Goal: Task Accomplishment & Management: Use online tool/utility

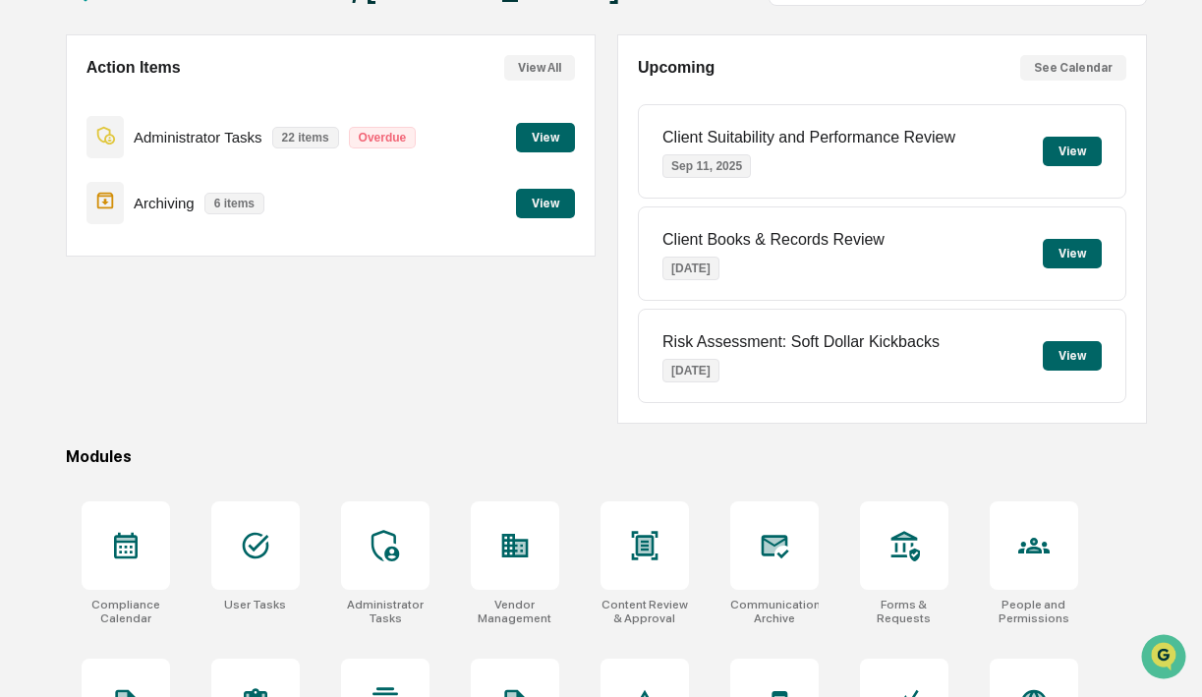
click at [542, 206] on button "View" at bounding box center [545, 203] width 59 height 29
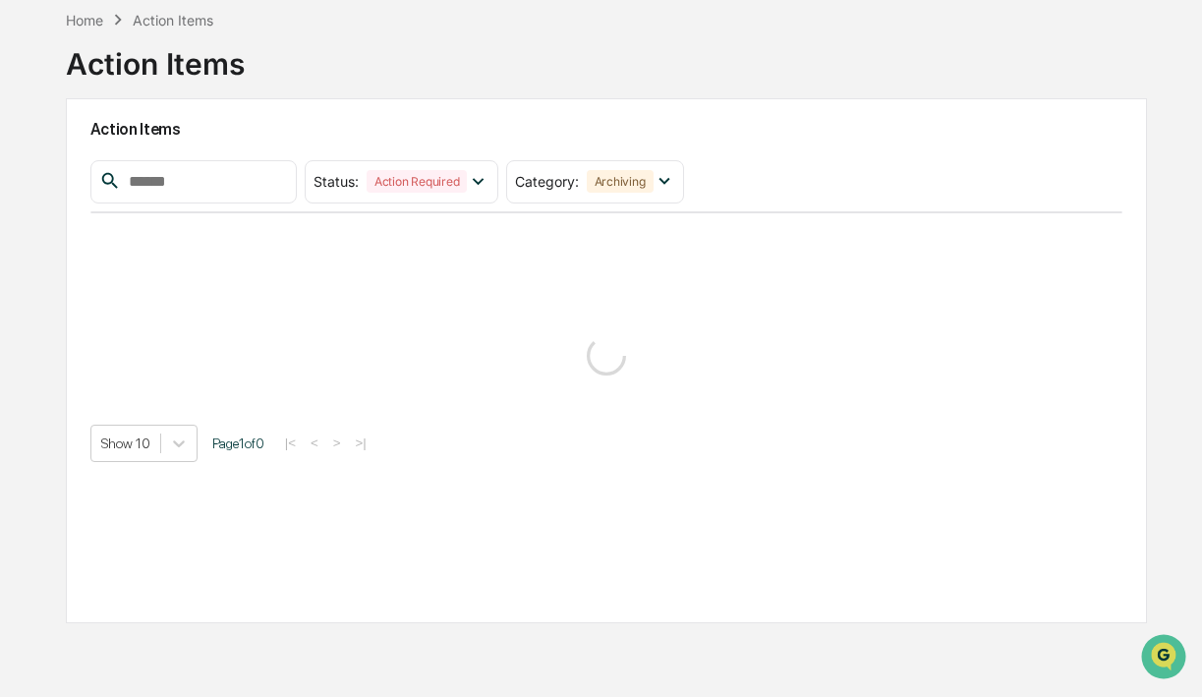
scroll to position [93, 0]
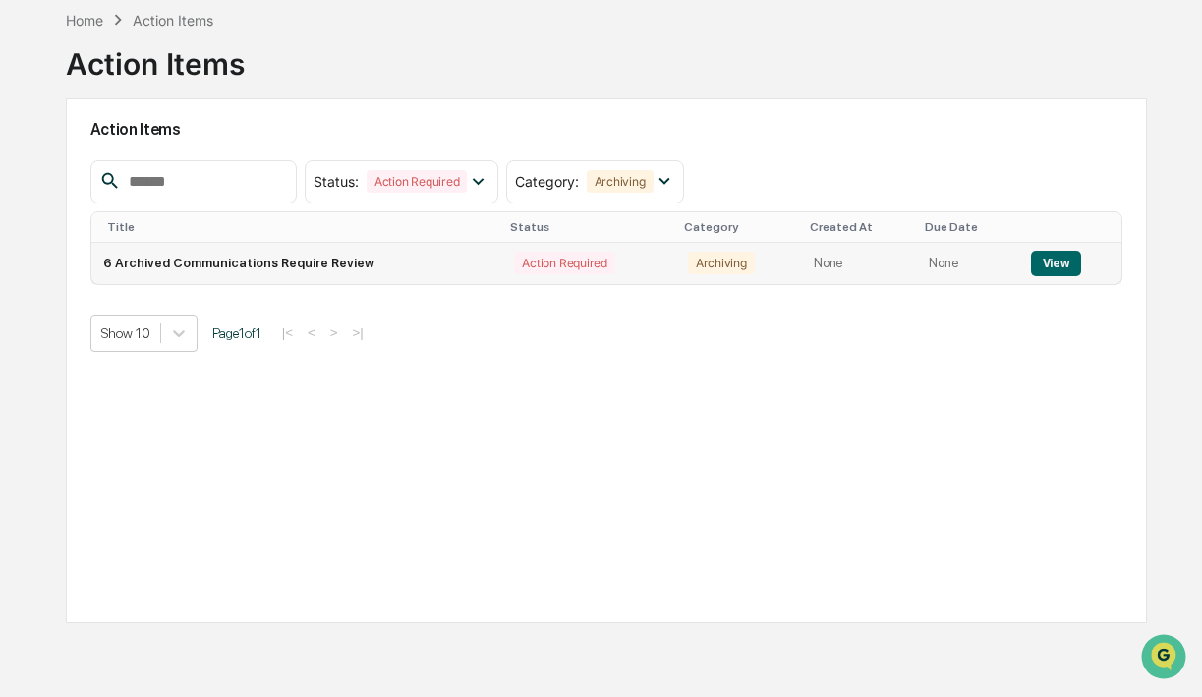
click at [394, 268] on td "6 Archived Communications Require Review" at bounding box center [297, 263] width 412 height 41
click at [1067, 254] on button "View" at bounding box center [1056, 264] width 50 height 26
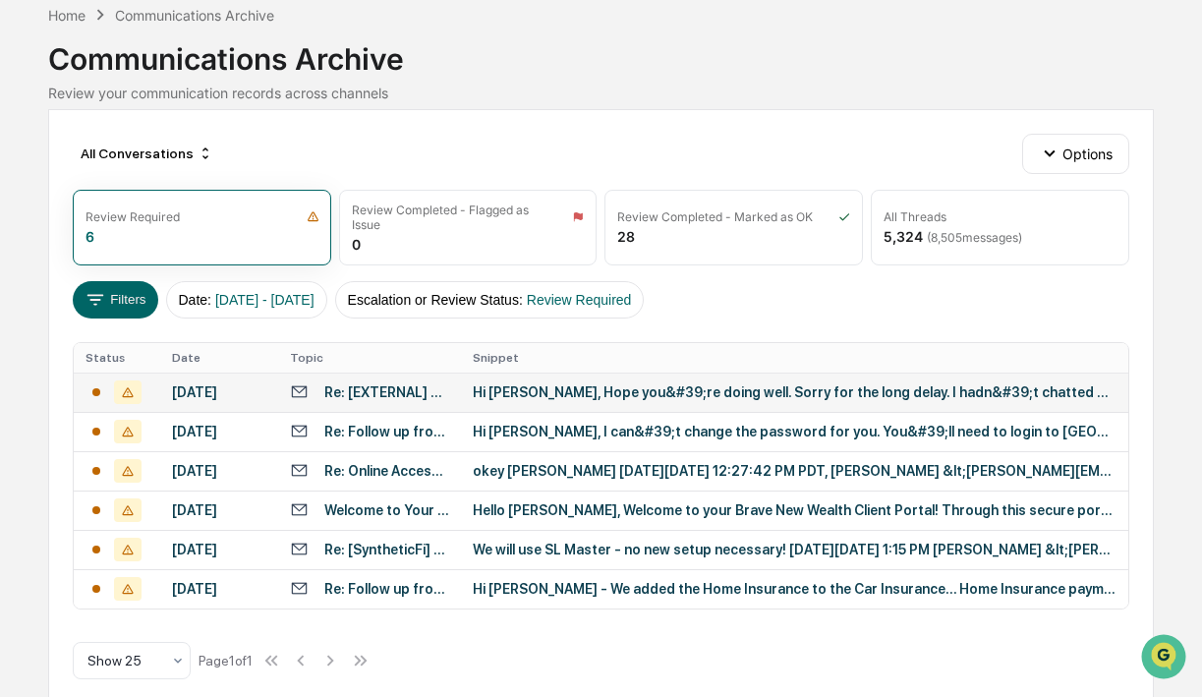
click at [710, 396] on div "Hi [PERSON_NAME], Hope you&#39;re doing well. Sorry for the long delay. I hadn&…" at bounding box center [794, 392] width 643 height 16
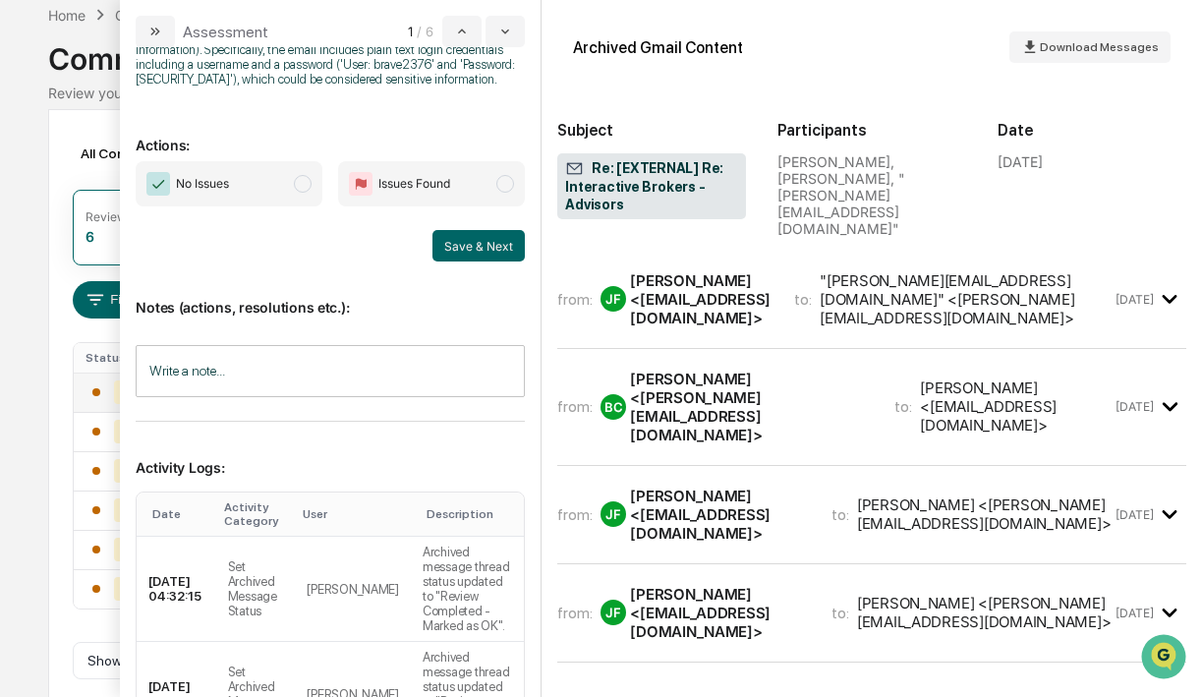
scroll to position [259, 0]
click at [295, 194] on span "modal" at bounding box center [303, 185] width 18 height 18
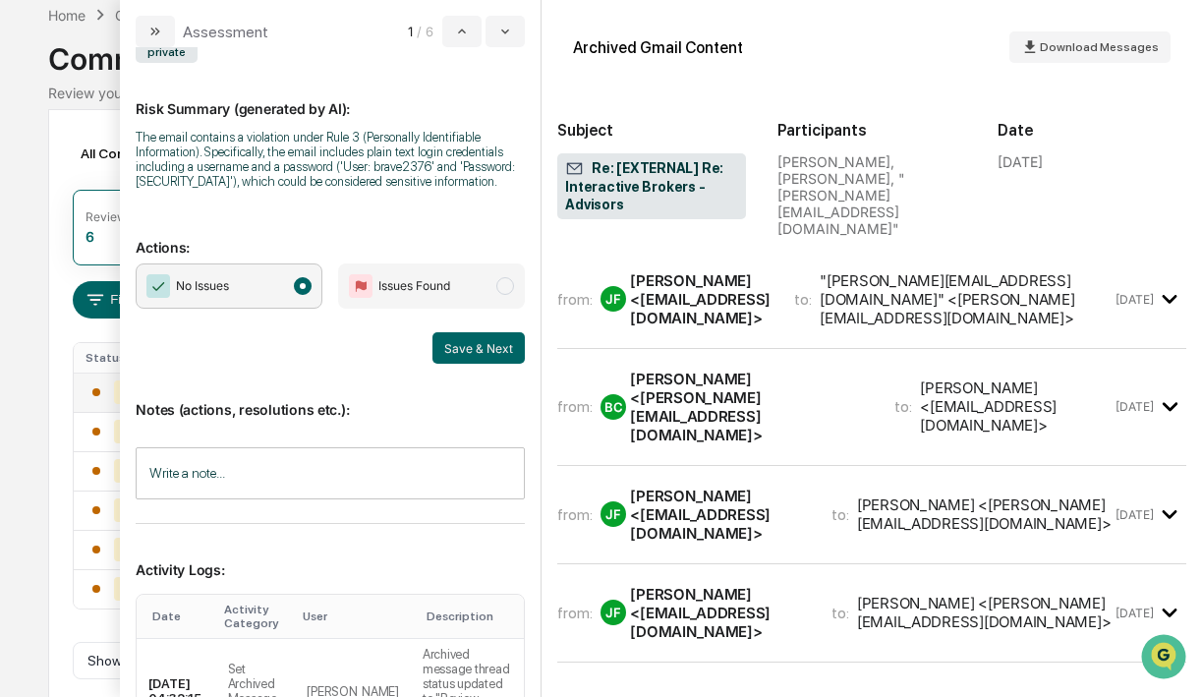
scroll to position [111, 0]
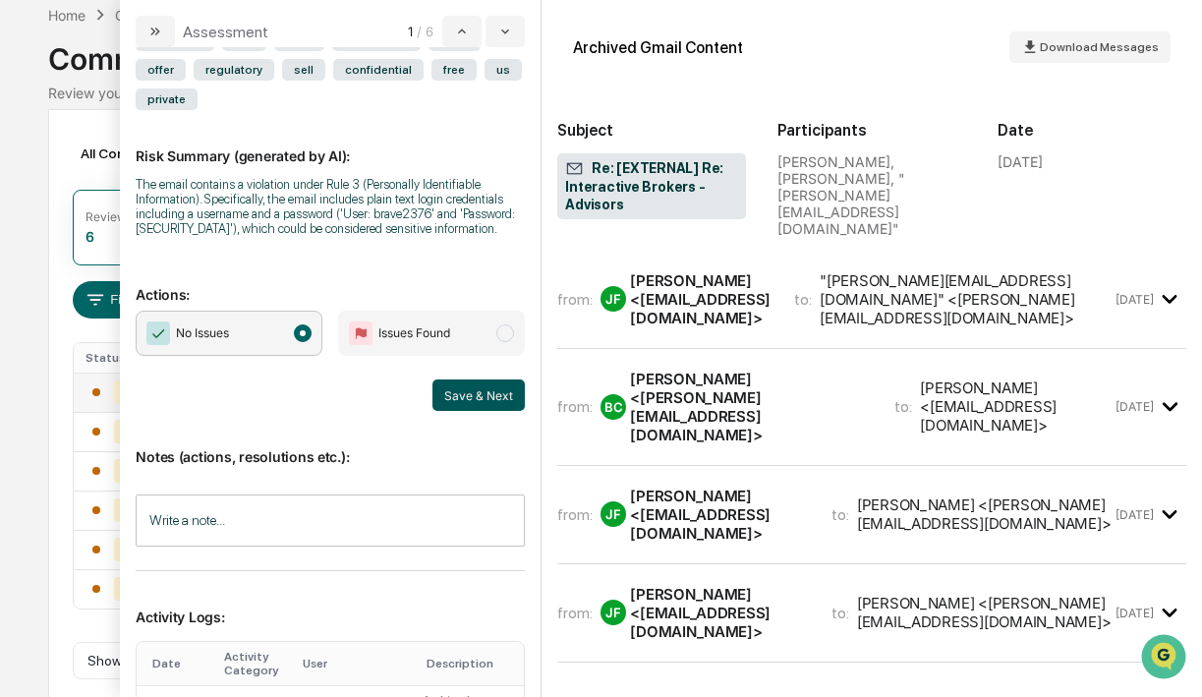
click at [481, 403] on button "Save & Next" at bounding box center [478, 394] width 92 height 31
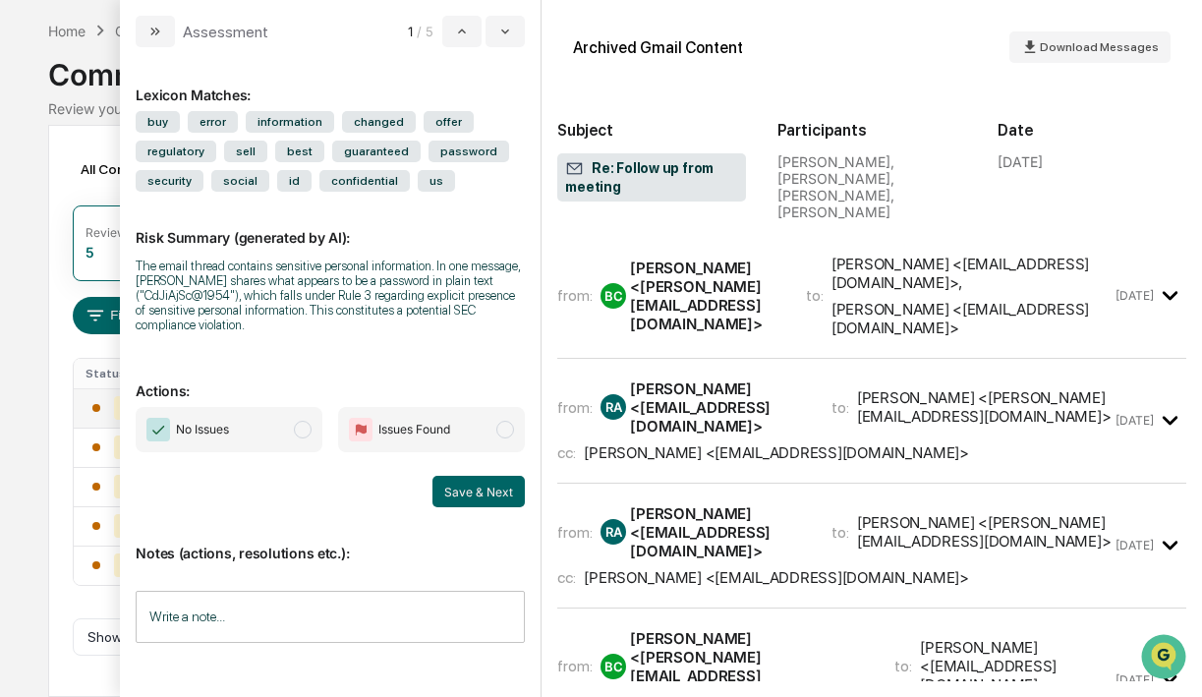
click at [504, 431] on span "modal" at bounding box center [505, 429] width 18 height 18
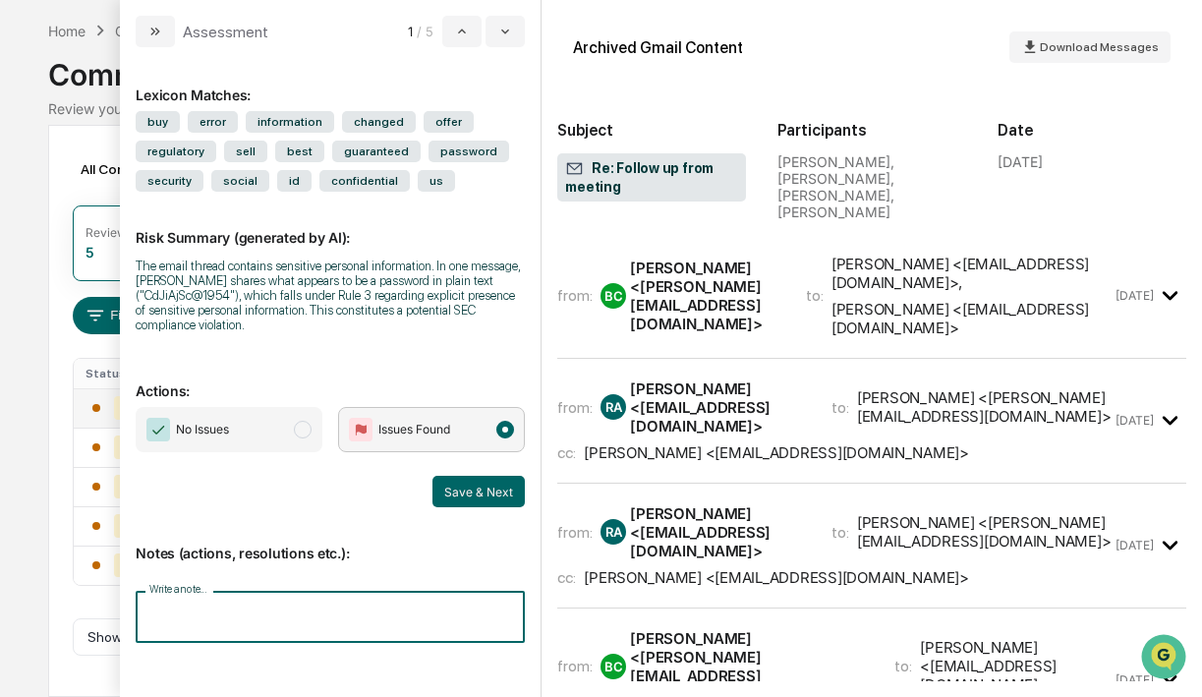
click at [217, 597] on input "Write a note..." at bounding box center [330, 616] width 389 height 52
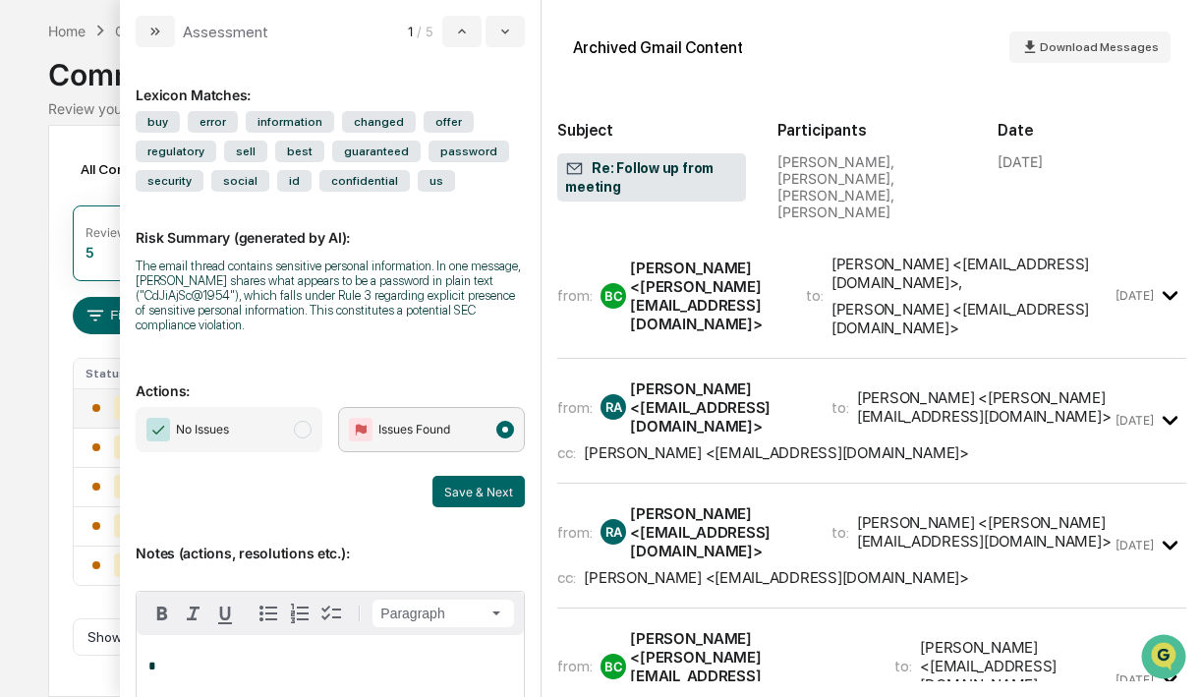
scroll to position [121, 0]
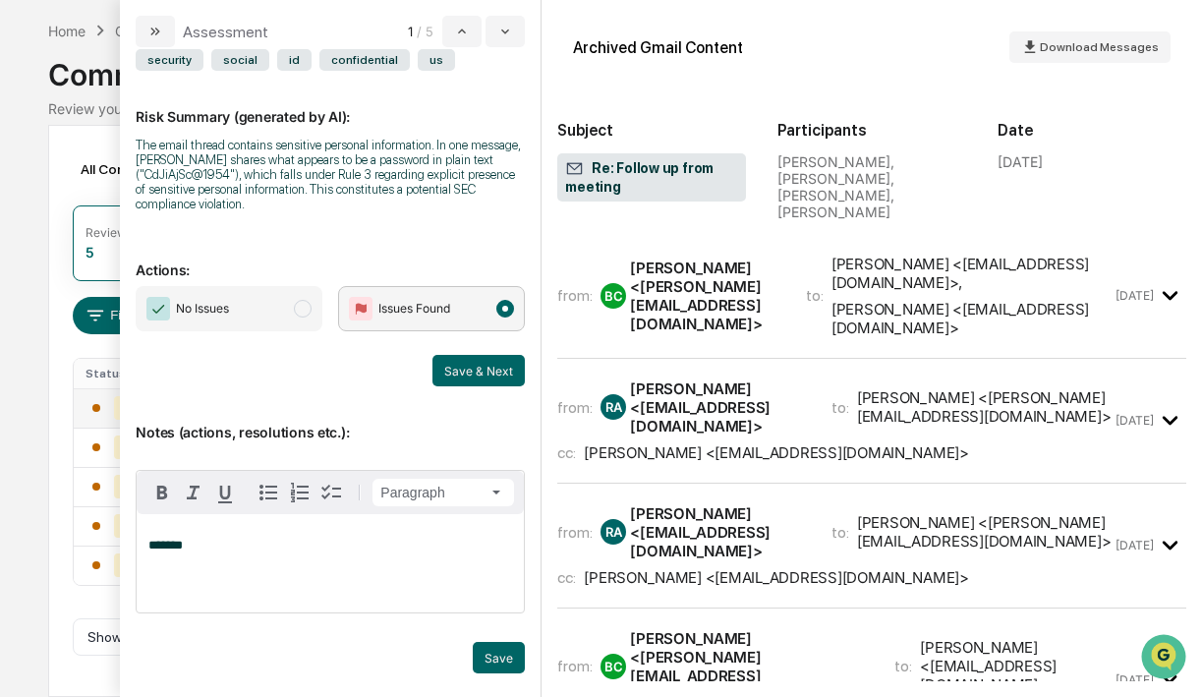
click at [283, 308] on span "No Issues" at bounding box center [229, 308] width 187 height 45
click at [300, 308] on span "modal" at bounding box center [303, 309] width 18 height 18
click at [223, 542] on p "*******" at bounding box center [330, 545] width 364 height 14
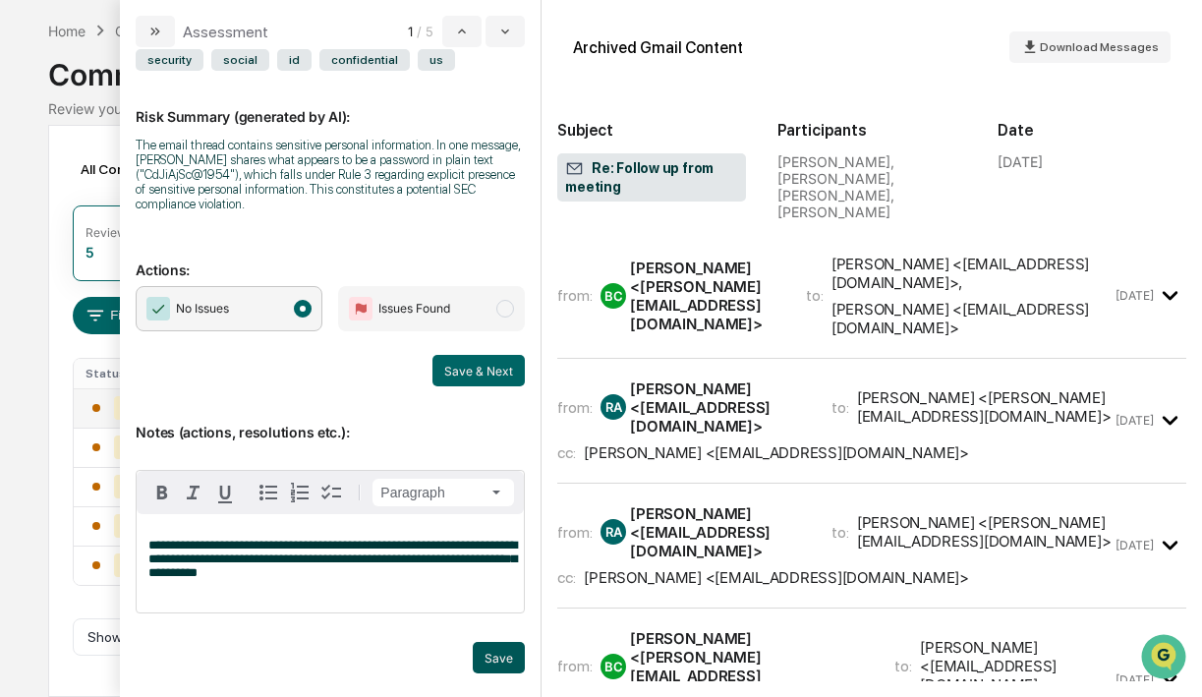
click at [504, 666] on button "Save" at bounding box center [499, 657] width 52 height 31
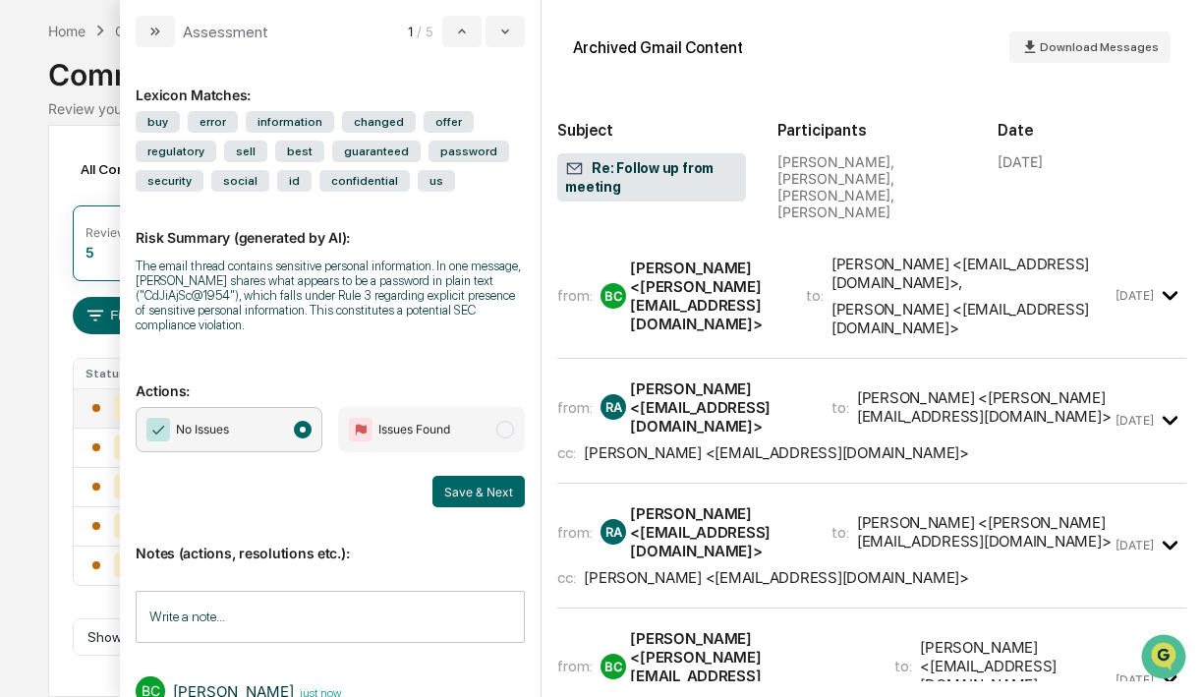
scroll to position [108, 0]
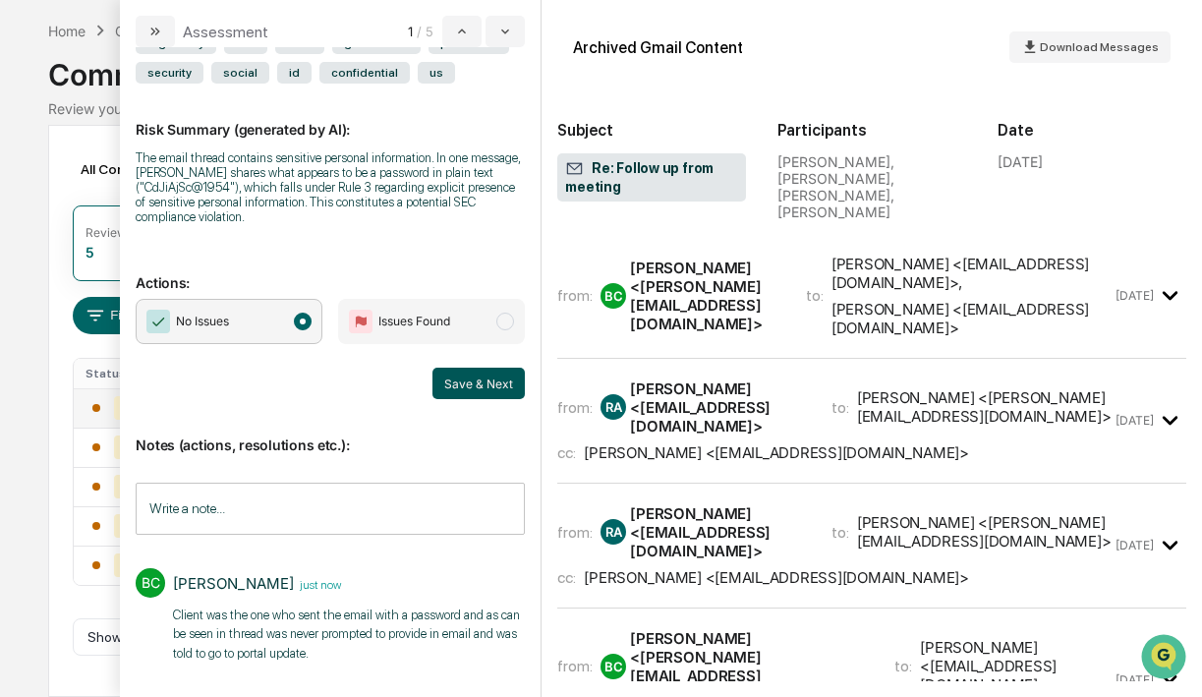
click at [481, 377] on button "Save & Next" at bounding box center [478, 382] width 92 height 31
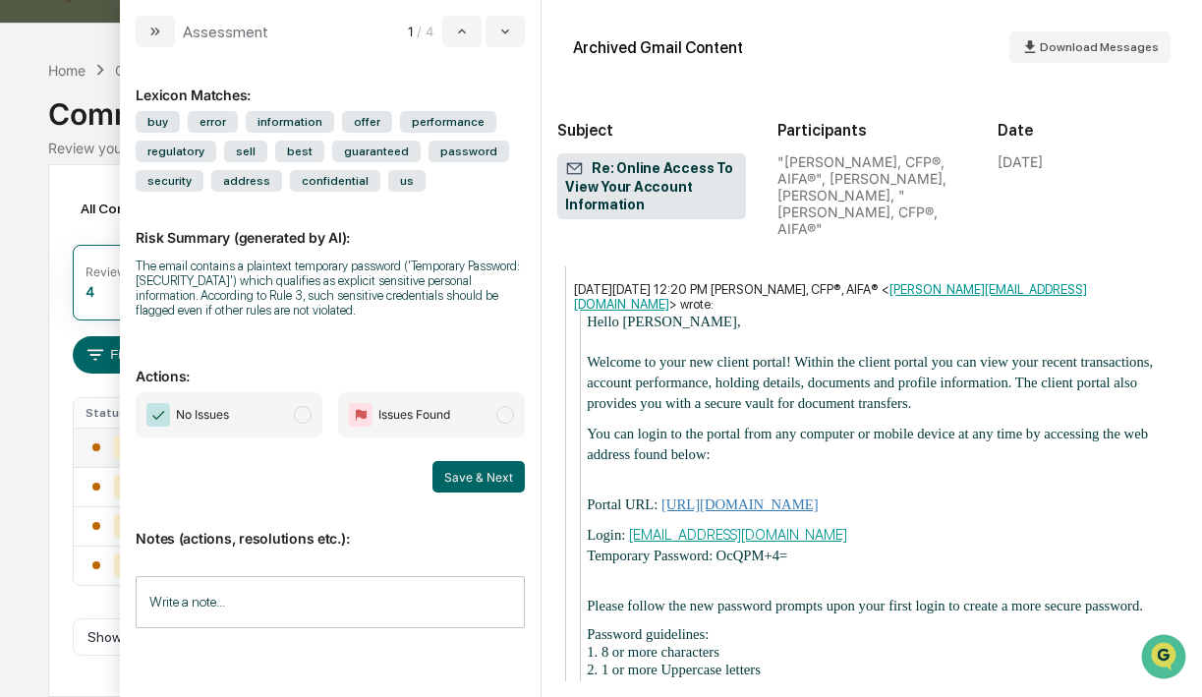
scroll to position [1078, 0]
click at [303, 416] on span "modal" at bounding box center [303, 415] width 18 height 18
click at [459, 482] on button "Save & Next" at bounding box center [478, 476] width 92 height 31
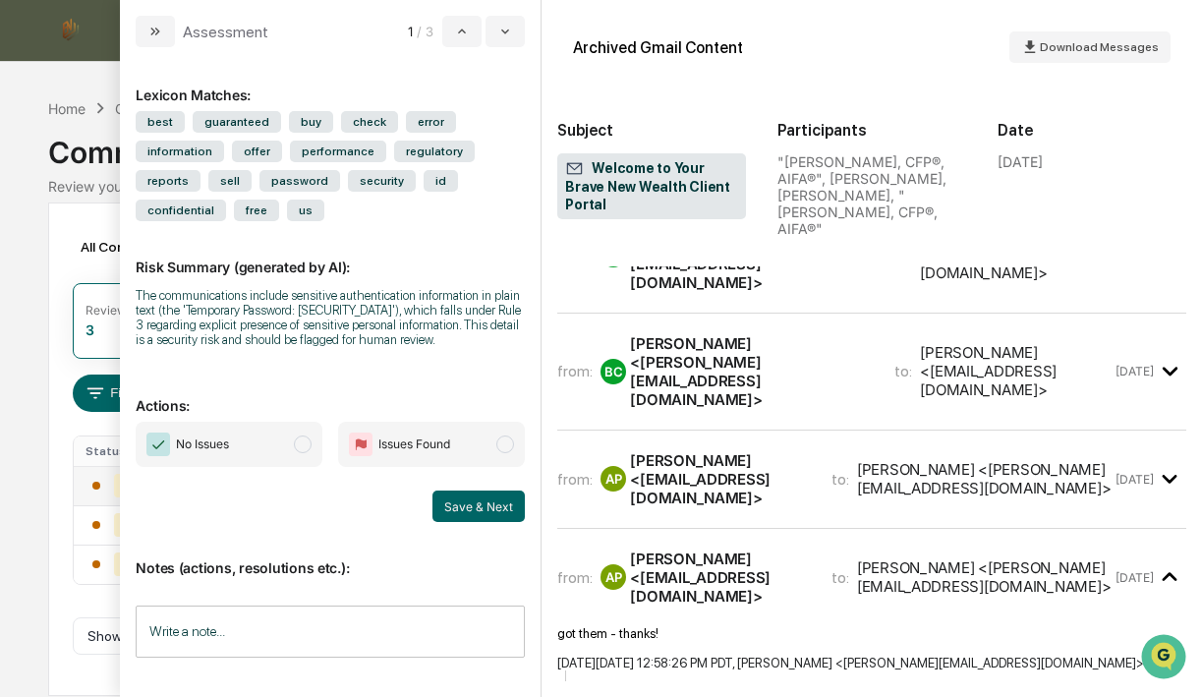
scroll to position [377, 0]
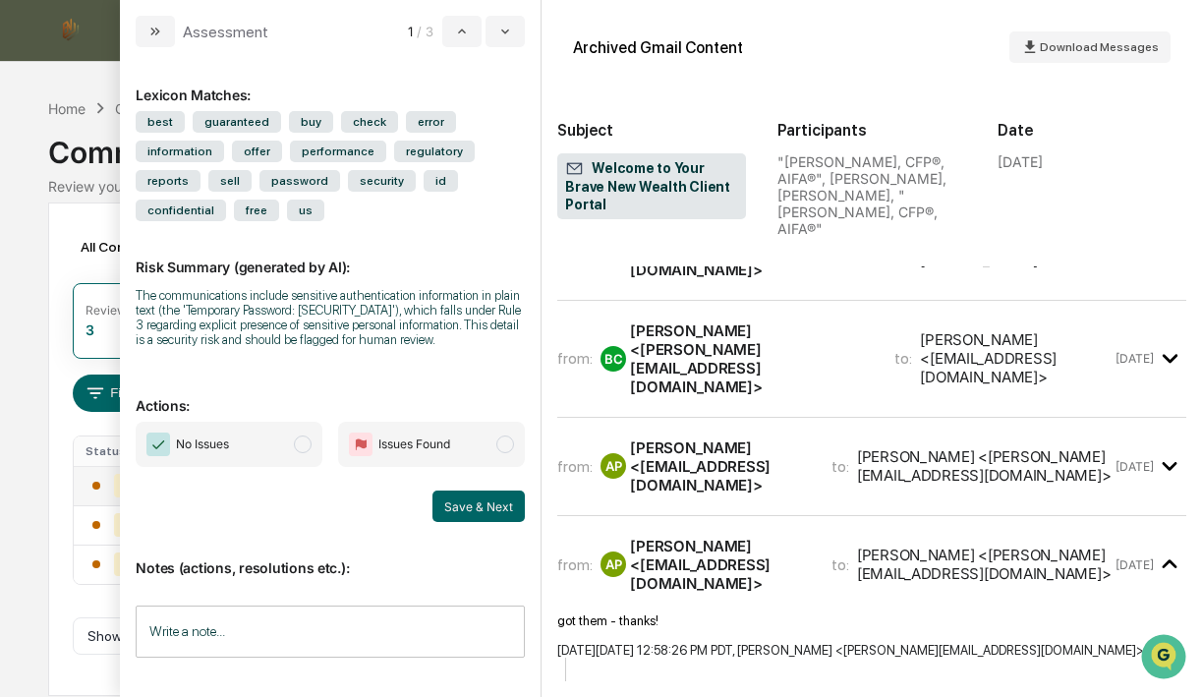
click at [306, 453] on span "modal" at bounding box center [303, 444] width 18 height 18
click at [472, 522] on button "Save & Next" at bounding box center [478, 505] width 92 height 31
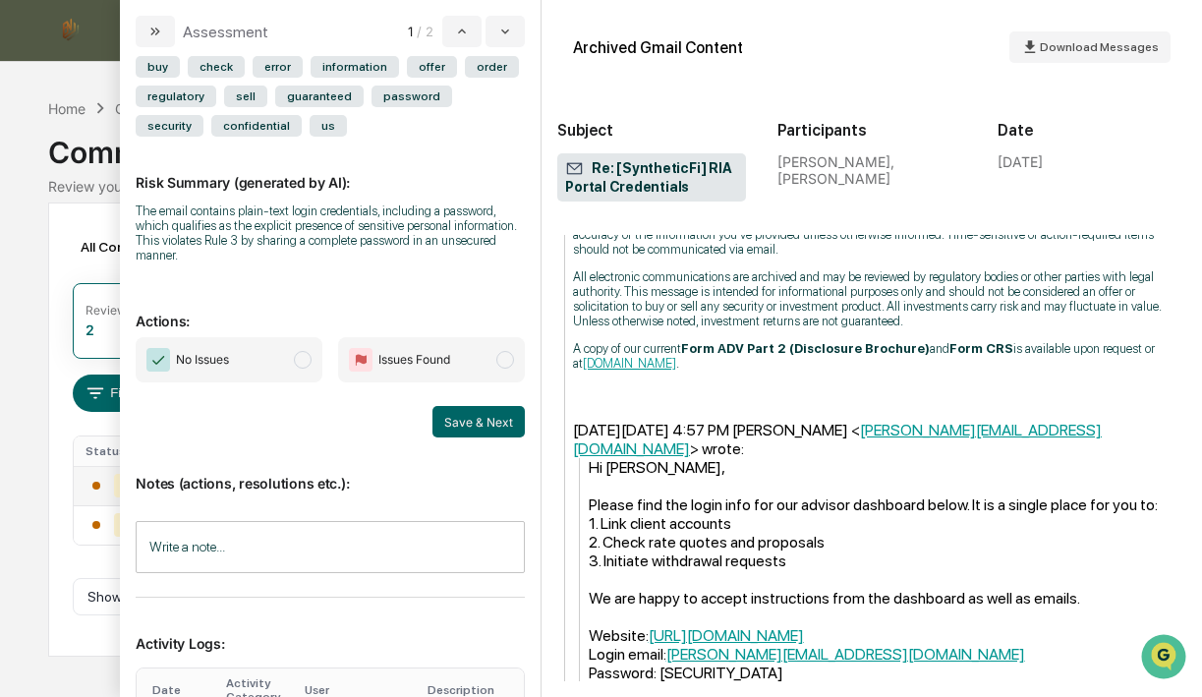
scroll to position [928, 0]
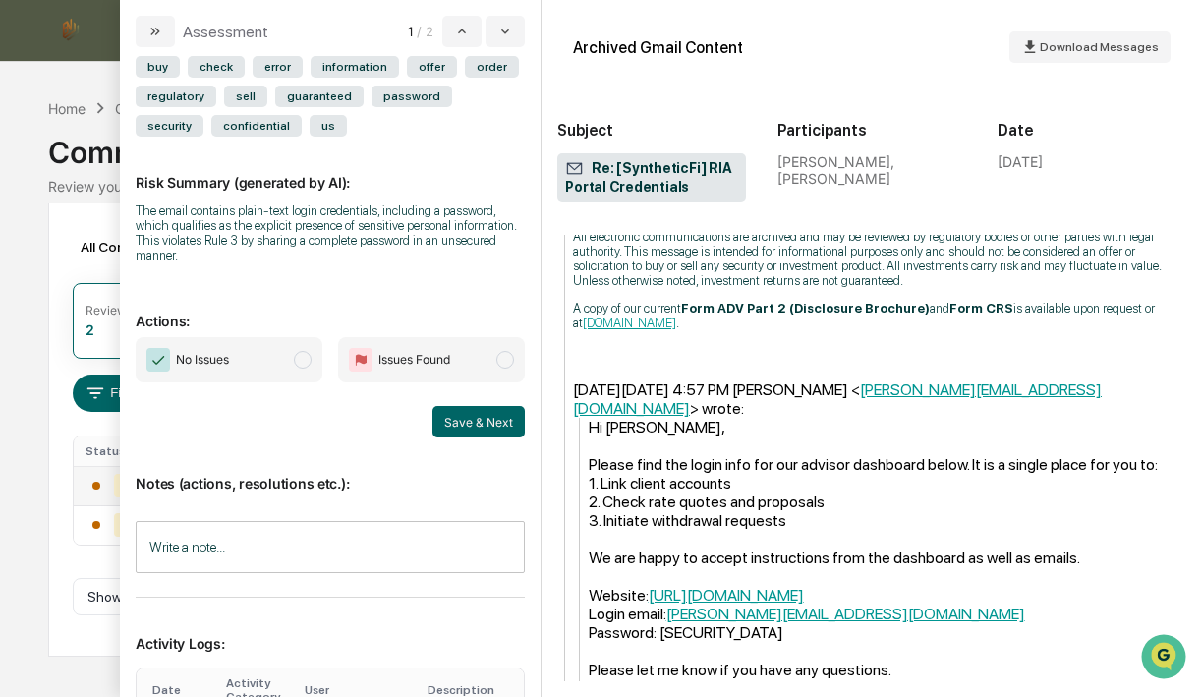
click at [299, 365] on span "modal" at bounding box center [303, 360] width 18 height 18
click at [457, 415] on button "Save & Next" at bounding box center [478, 421] width 92 height 31
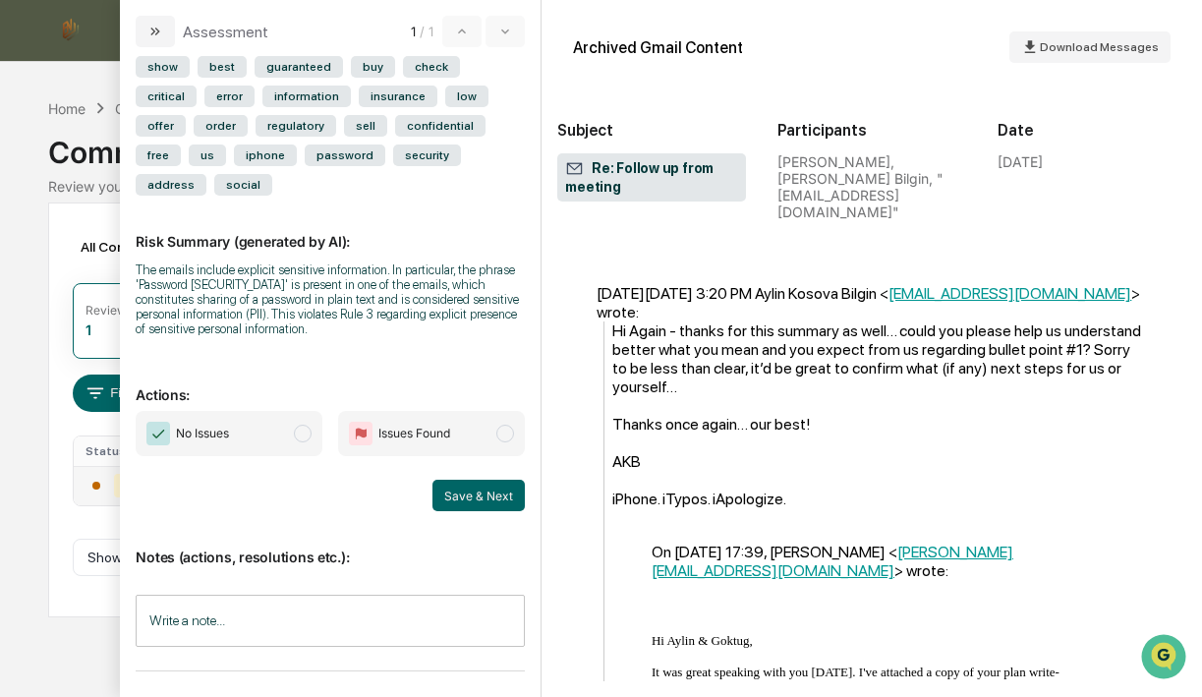
scroll to position [2963, 0]
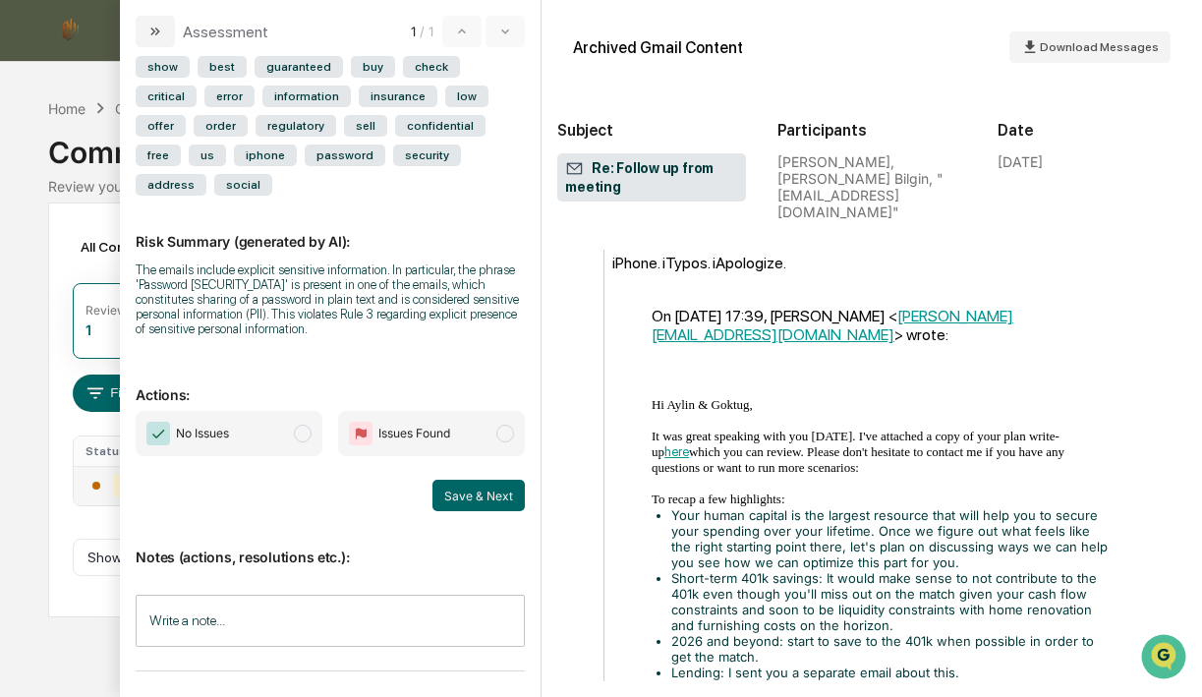
click at [219, 431] on span "No Issues" at bounding box center [202, 433] width 53 height 20
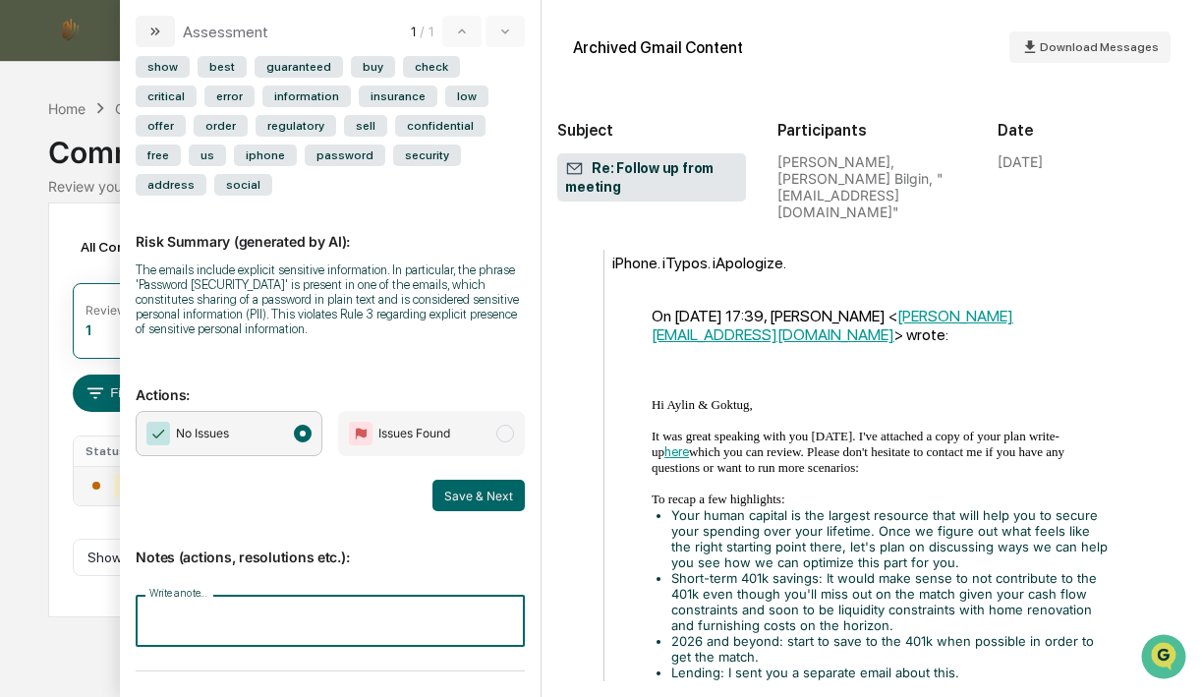
click at [244, 614] on input "Write a note..." at bounding box center [330, 620] width 389 height 52
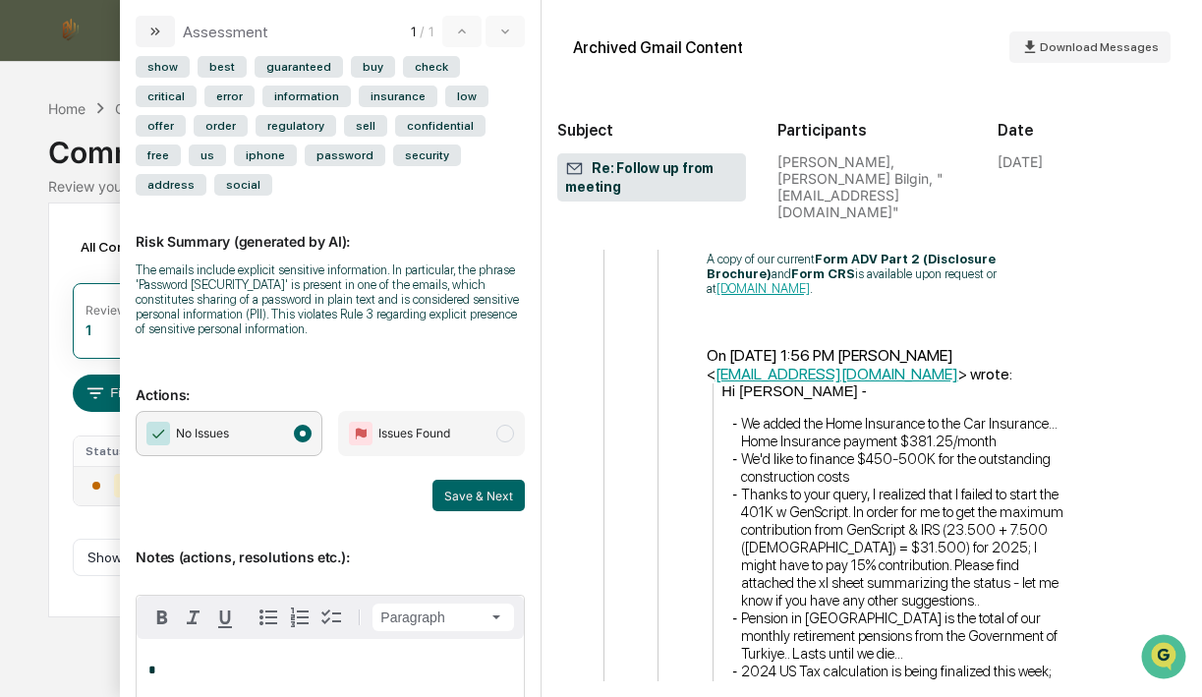
scroll to position [248, 0]
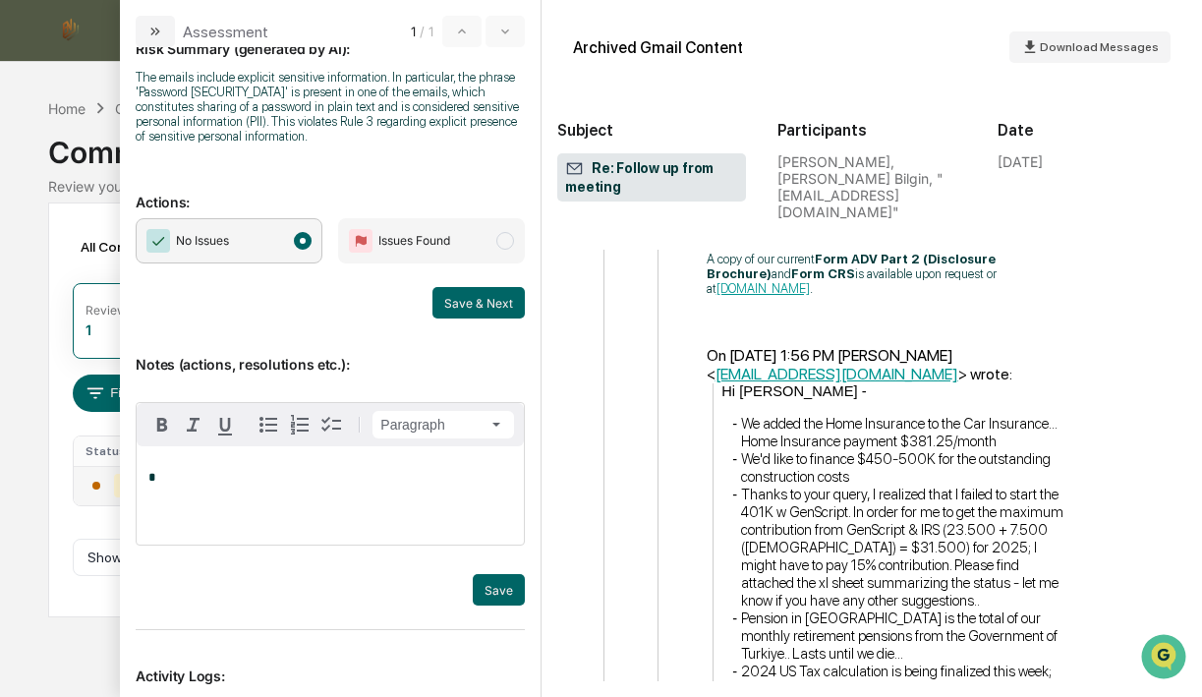
click at [375, 476] on p "*" at bounding box center [330, 478] width 364 height 14
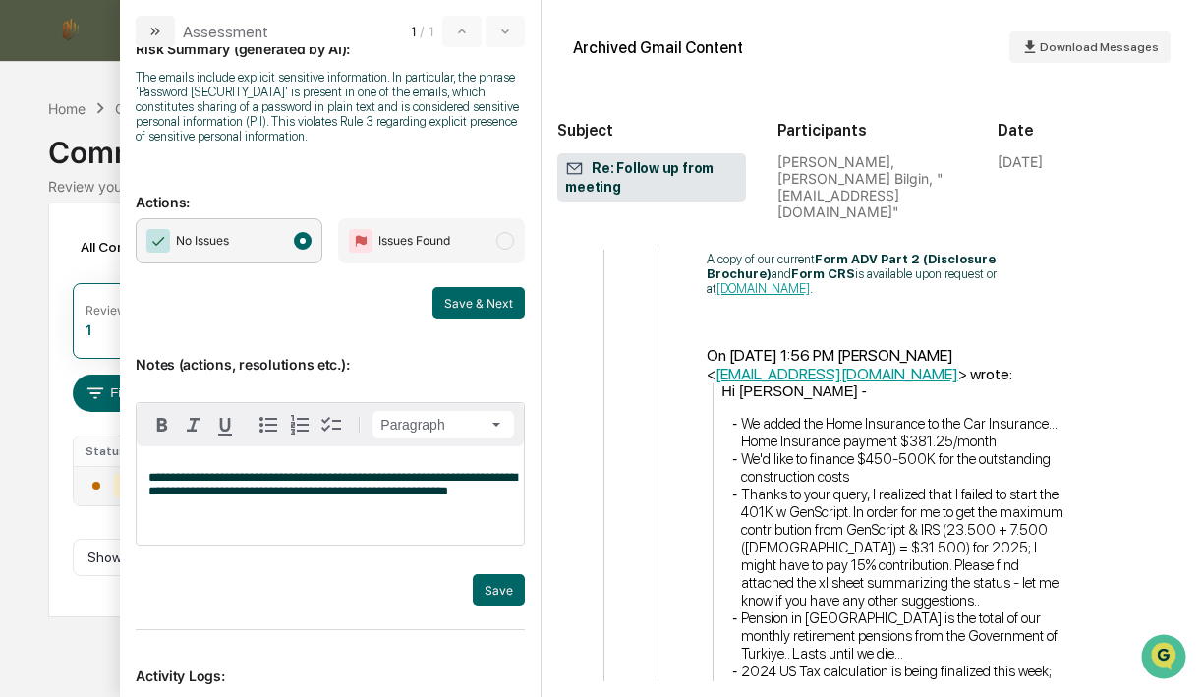
click at [522, 568] on div "Trigger" at bounding box center [330, 564] width 389 height 19
click at [490, 599] on button "Save" at bounding box center [499, 589] width 52 height 31
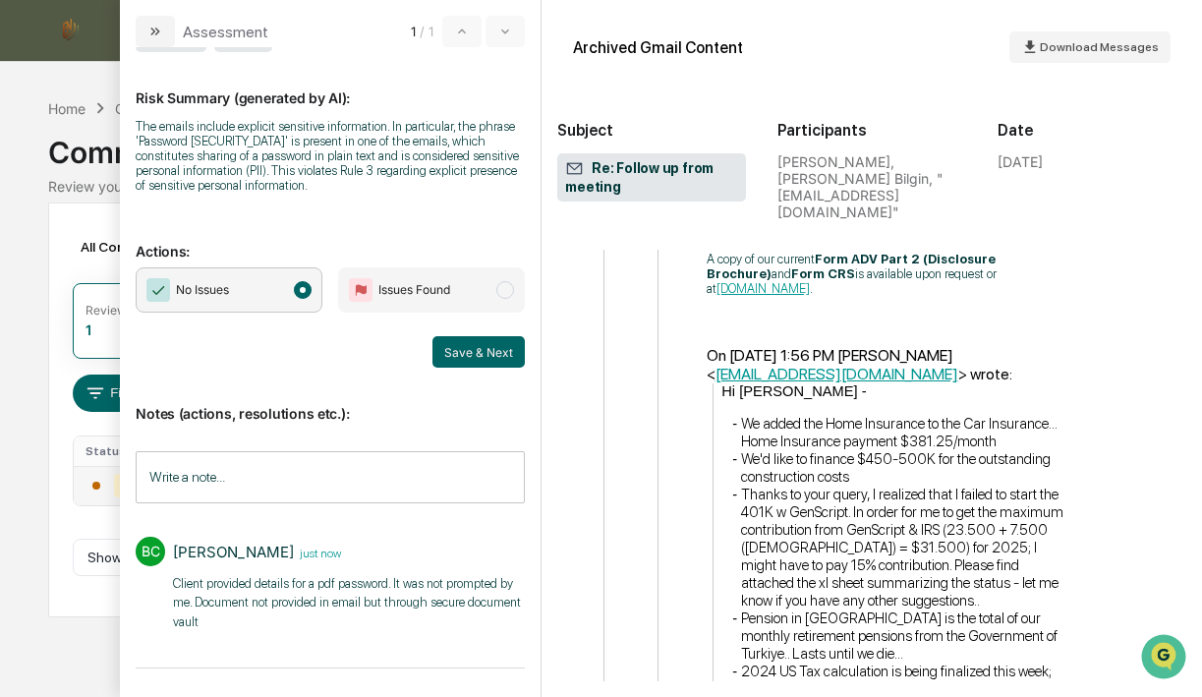
scroll to position [196, 0]
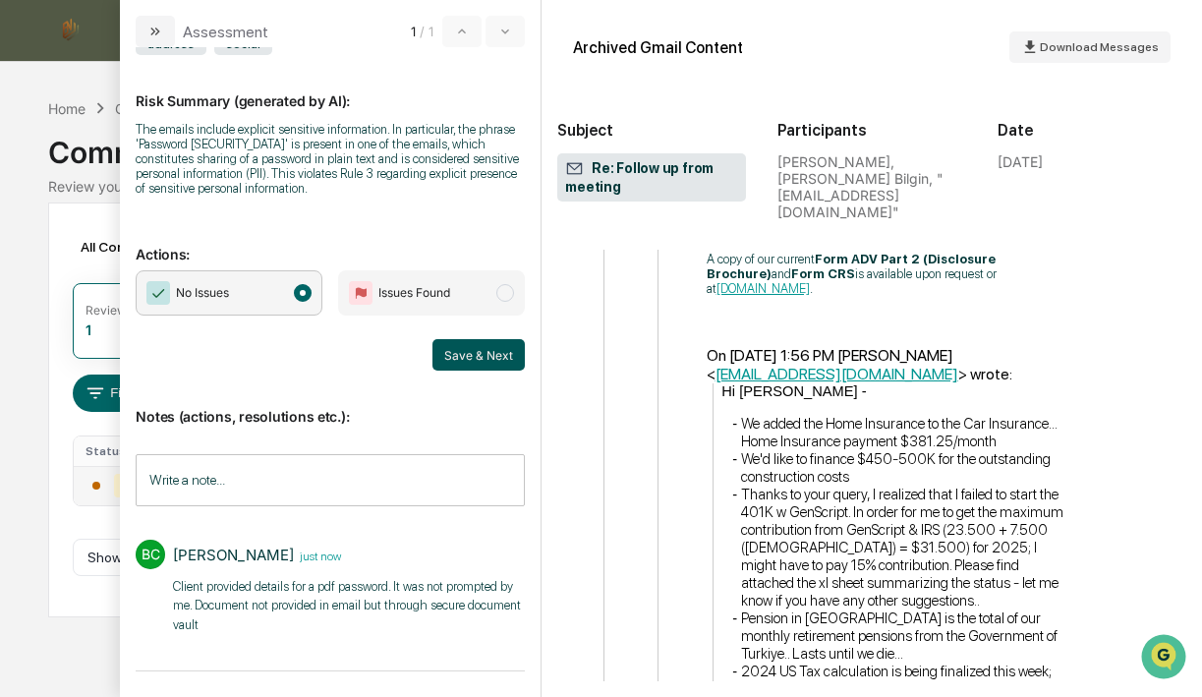
click at [474, 360] on button "Save & Next" at bounding box center [478, 354] width 92 height 31
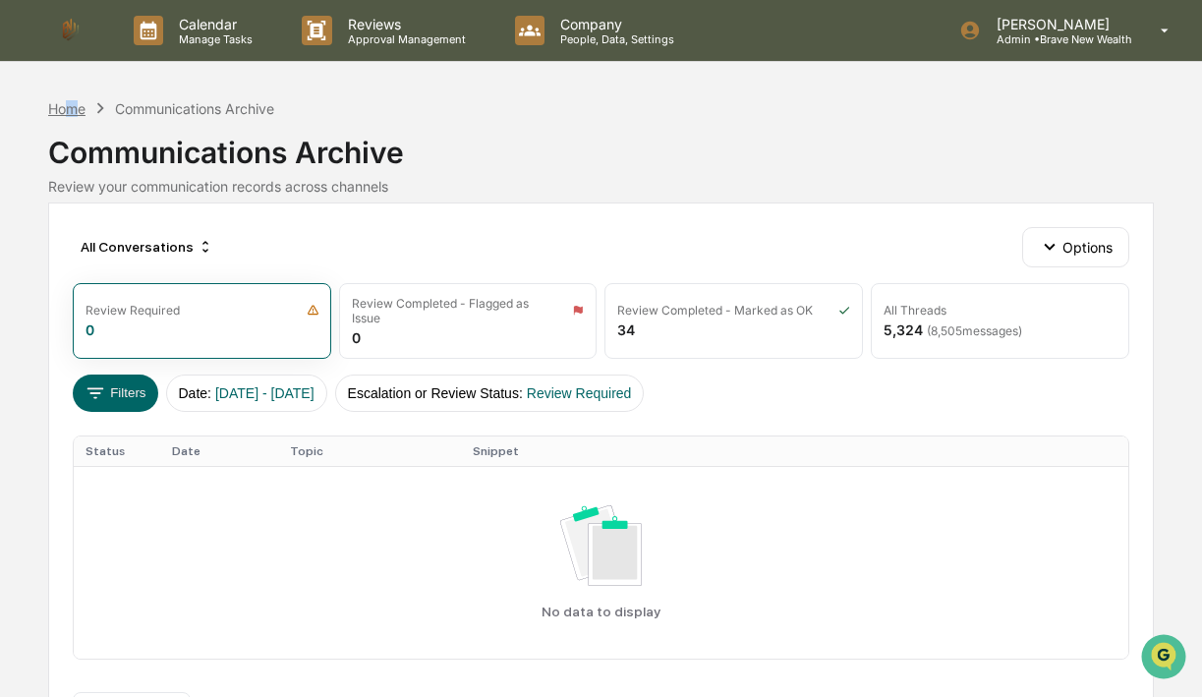
click at [72, 107] on div "Home" at bounding box center [66, 108] width 37 height 17
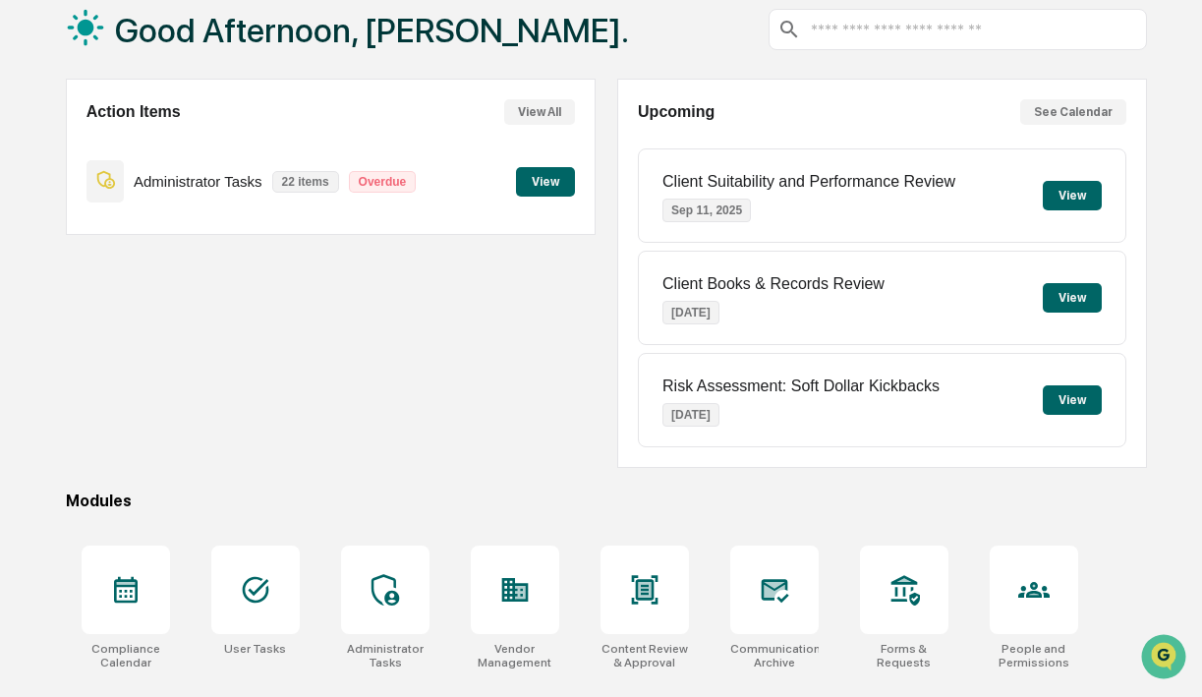
scroll to position [33, 0]
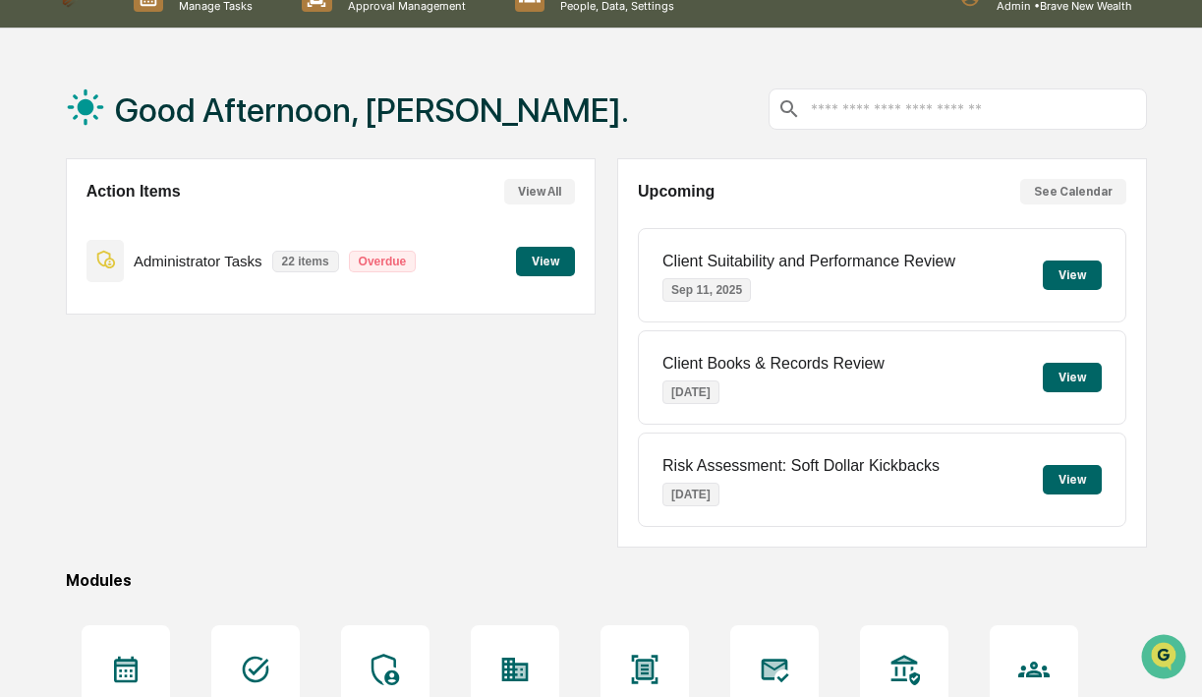
click at [541, 251] on button "View" at bounding box center [545, 261] width 59 height 29
